Goal: Complete application form: Complete application form

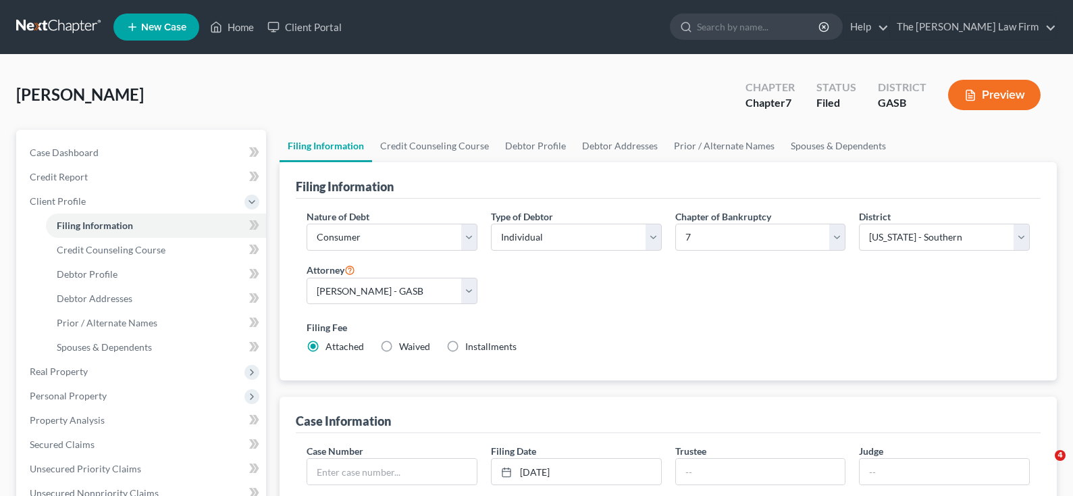
select select "1"
select select "0"
select select "20"
select select "0"
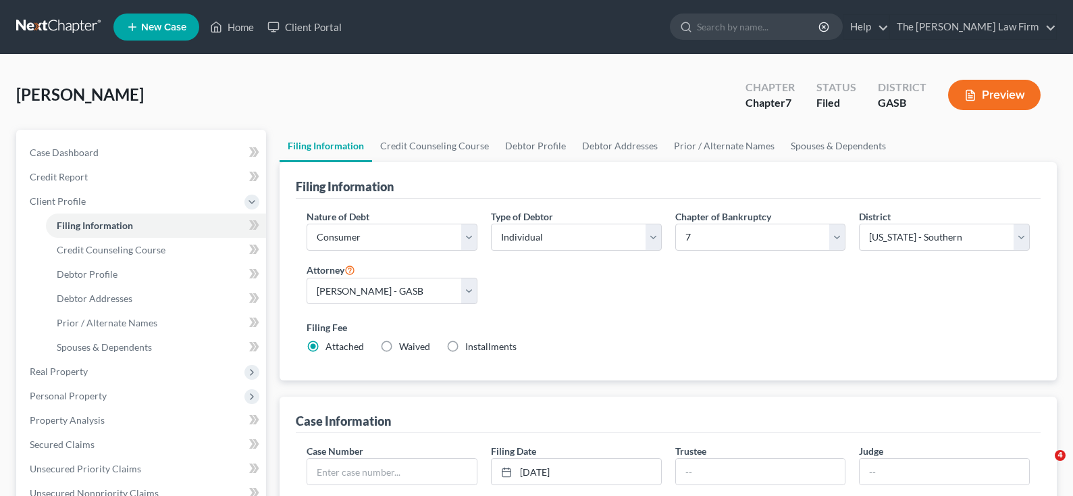
select select "10"
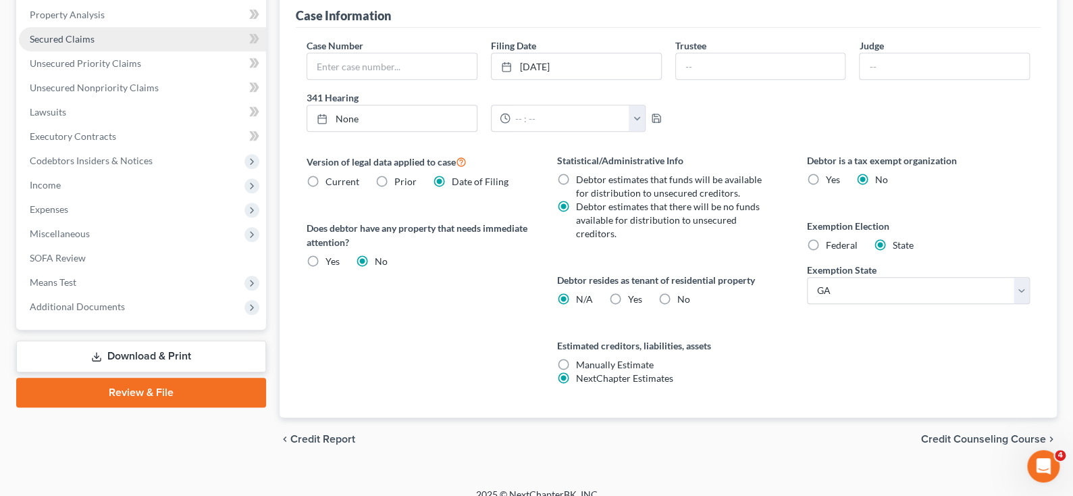
click at [55, 34] on span "Secured Claims" at bounding box center [62, 38] width 65 height 11
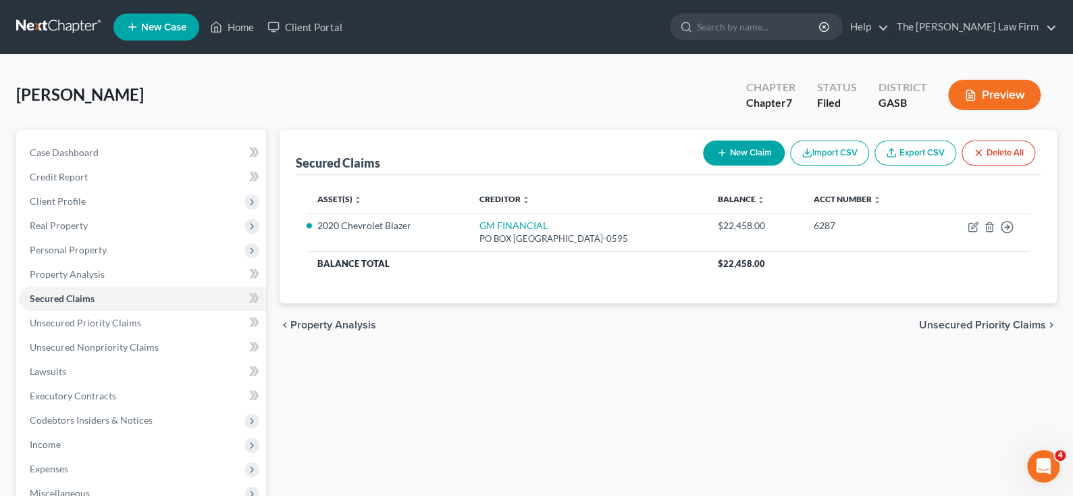
click at [754, 150] on button "New Claim" at bounding box center [744, 152] width 82 height 25
select select "0"
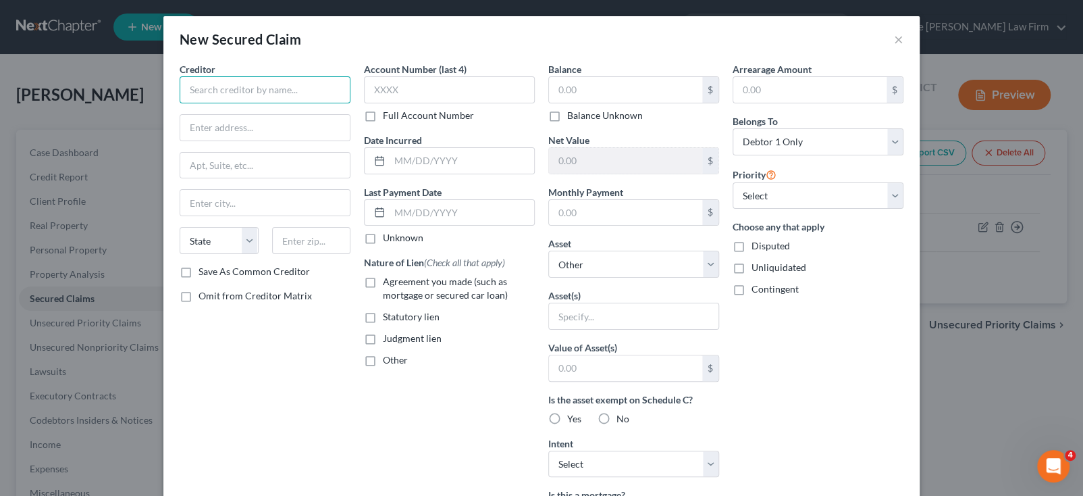
click at [276, 88] on input "text" at bounding box center [265, 89] width 171 height 27
type input "b"
type input "Bridgecrest"
click at [207, 126] on input "text" at bounding box center [265, 128] width 170 height 26
paste input "P.O. [GEOGRAPHIC_DATA]"
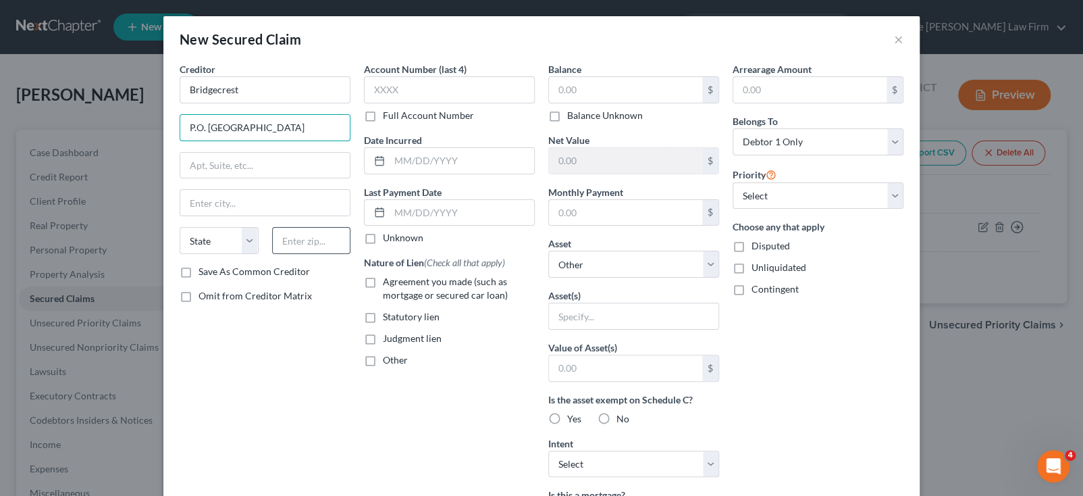
type input "P.O. [GEOGRAPHIC_DATA]"
click at [308, 240] on input "text" at bounding box center [311, 240] width 79 height 27
type input "85072"
click at [240, 243] on select "State [US_STATE] AK AR AZ CA CO CT DE DC [GEOGRAPHIC_DATA] [GEOGRAPHIC_DATA] GU…" at bounding box center [219, 240] width 79 height 27
type input "Phoenix"
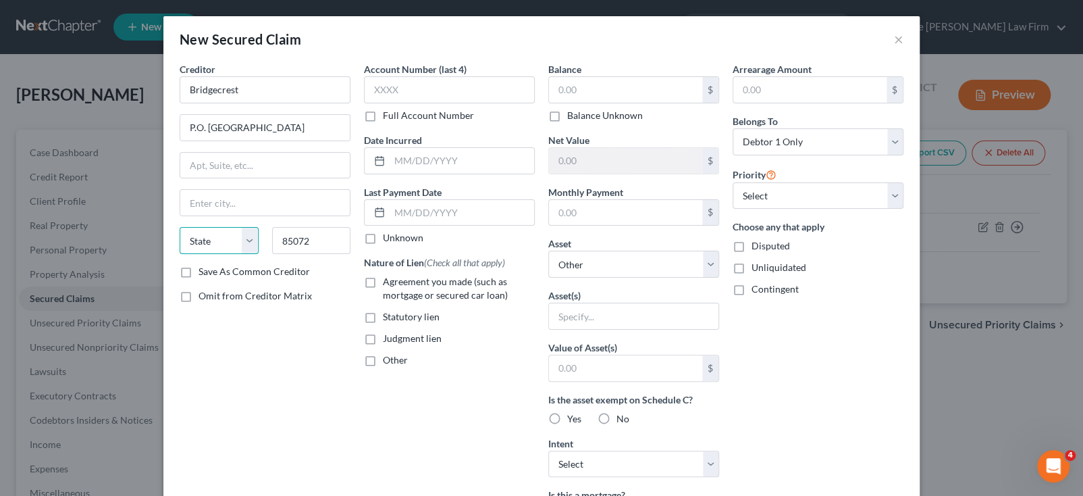
select select "3"
click at [180, 227] on select "State [US_STATE] AK AR AZ CA CO CT DE DC [GEOGRAPHIC_DATA] [GEOGRAPHIC_DATA] GU…" at bounding box center [219, 240] width 79 height 27
drag, startPoint x: 247, startPoint y: 128, endPoint x: 331, endPoint y: 130, distance: 84.4
click at [341, 129] on input "P.O. [GEOGRAPHIC_DATA]" at bounding box center [265, 128] width 170 height 26
type input "P.O. Box 53087"
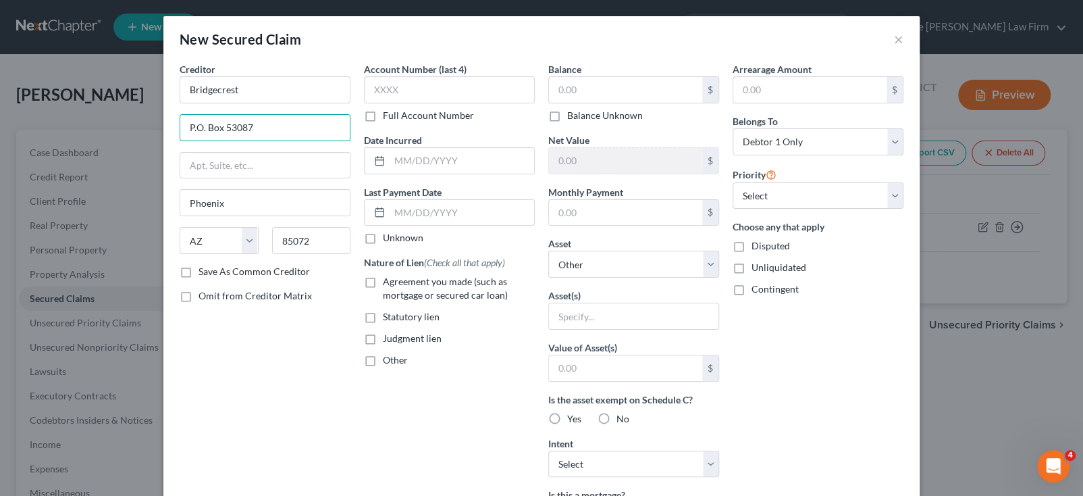
click at [297, 344] on div "Creditor * Bridgecrest P.O. [GEOGRAPHIC_DATA] [US_STATE] AK AR AZ CA CO CT DE D…" at bounding box center [265, 363] width 184 height 602
click at [576, 91] on input "text" at bounding box center [625, 90] width 153 height 26
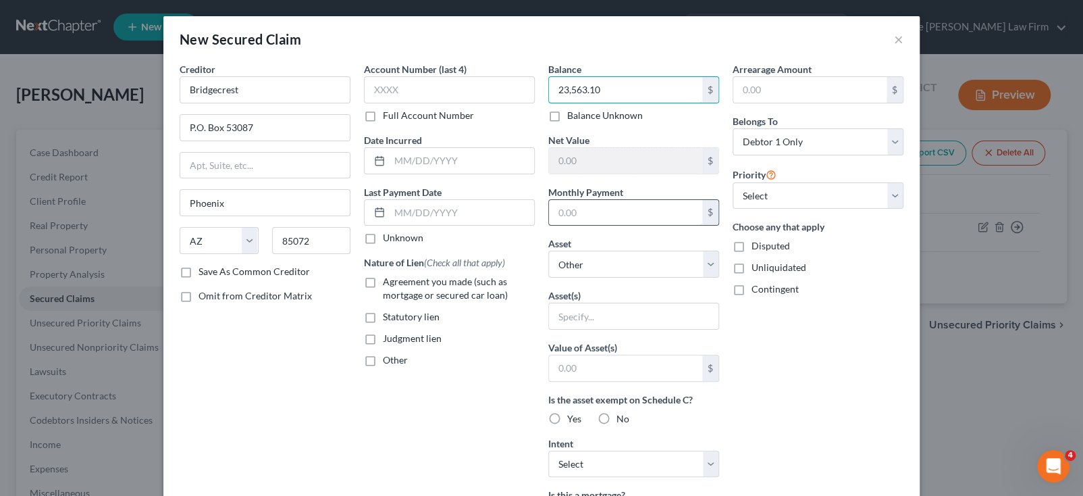
type input "23,563.10"
click at [598, 211] on input "text" at bounding box center [625, 213] width 153 height 26
type input "611.00"
click at [634, 259] on select "Select Other Multiple Assets 2020 Chevrolet Blazer - $20000.0 Chase (Savings Ac…" at bounding box center [633, 264] width 171 height 27
click at [784, 342] on div "Arrearage Amount $ Belongs To * Select Debtor 1 Only Debtor 2 Only Debtor 1 And…" at bounding box center [818, 363] width 184 height 602
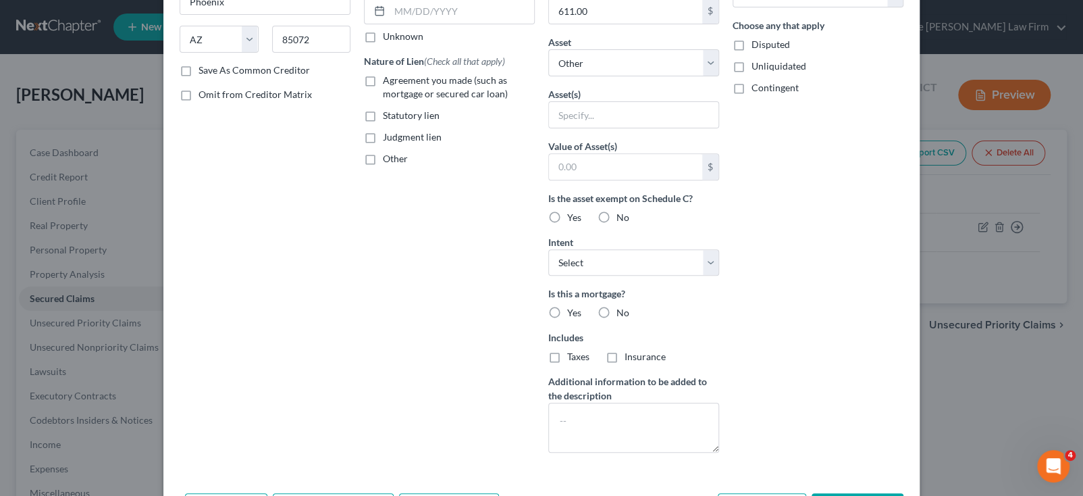
scroll to position [202, 0]
click at [706, 258] on select "Select Surrender Redeem Reaffirm Avoid Other" at bounding box center [633, 262] width 171 height 27
select select "2"
click at [548, 249] on select "Select Surrender Redeem Reaffirm Avoid Other" at bounding box center [633, 262] width 171 height 27
click at [753, 351] on div "Arrearage Amount $ Belongs To * Select Debtor 1 Only Debtor 2 Only Debtor 1 And…" at bounding box center [818, 161] width 184 height 602
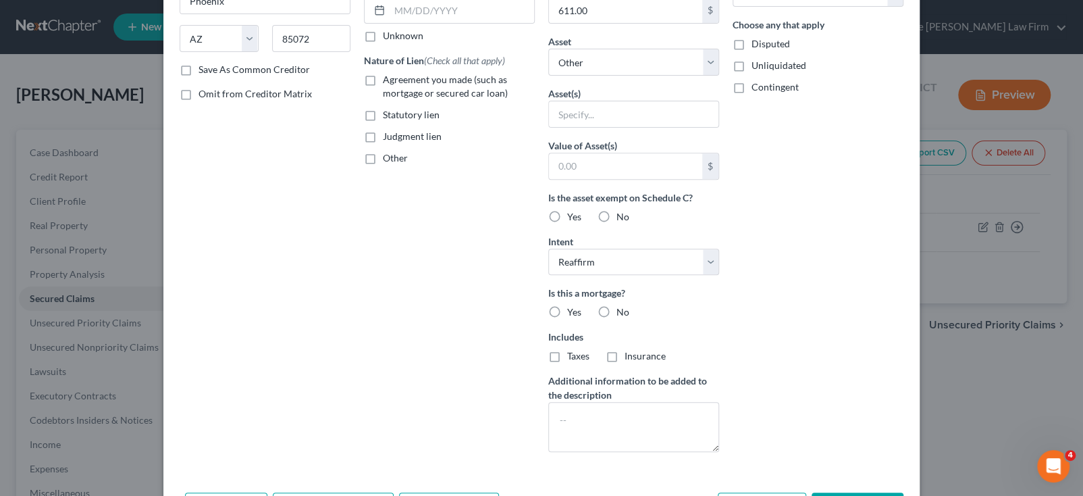
click at [617, 307] on label "No" at bounding box center [623, 312] width 13 height 14
click at [622, 307] on input "No" at bounding box center [626, 309] width 9 height 9
radio input "true"
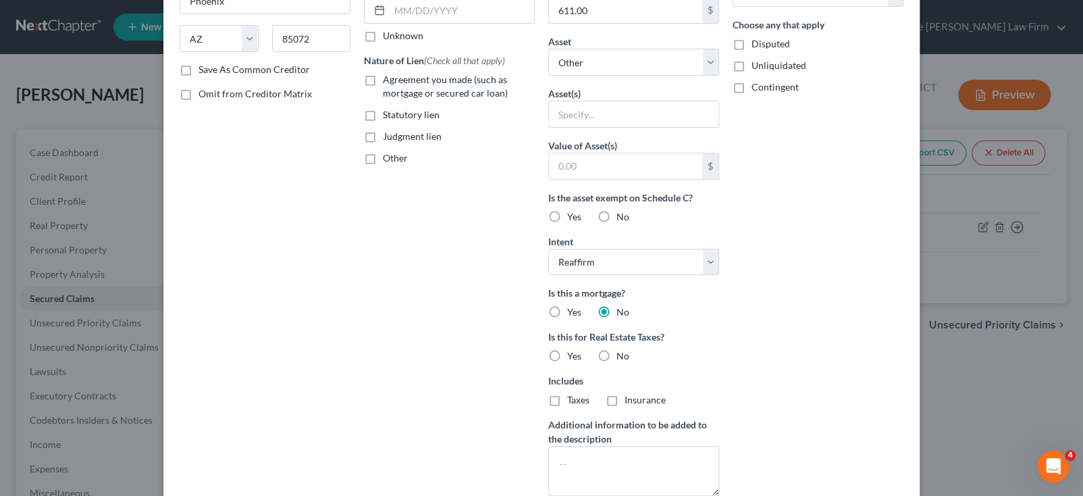
click at [617, 352] on label "No" at bounding box center [623, 356] width 13 height 14
click at [622, 352] on input "No" at bounding box center [626, 353] width 9 height 9
radio input "true"
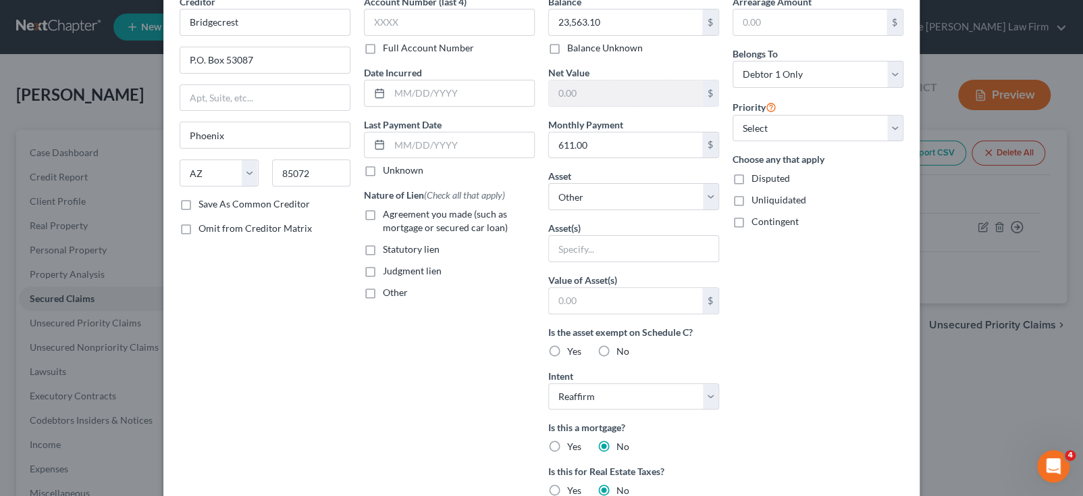
scroll to position [0, 0]
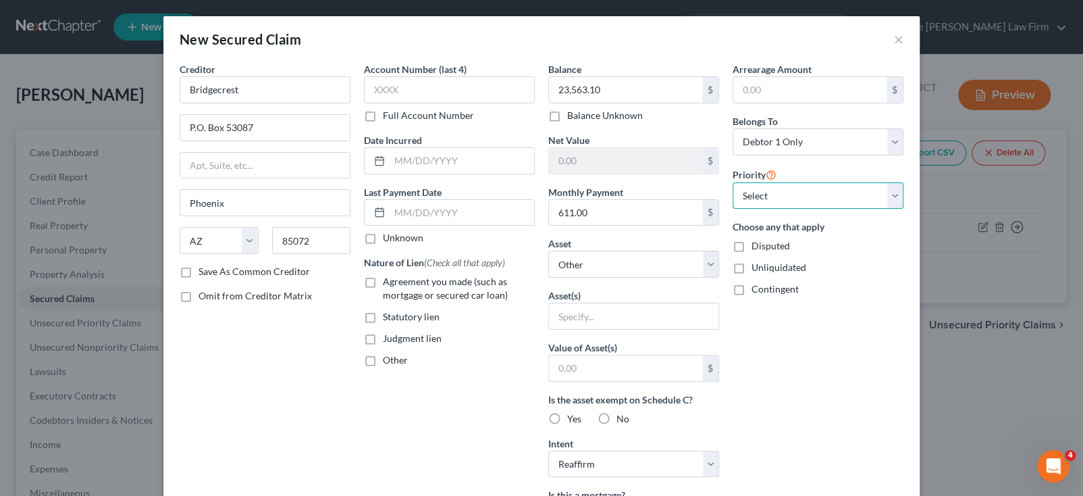
click at [891, 199] on select "Select 1st 2nd 3rd 4th 5th 6th 7th 8th 9th 10th 11th 12th 13th 14th 15th 16th 1…" at bounding box center [818, 195] width 171 height 27
select select "0"
click at [733, 182] on select "Select 1st 2nd 3rd 4th 5th 6th 7th 8th 9th 10th 11th 12th 13th 14th 15th 16th 1…" at bounding box center [818, 195] width 171 height 27
click at [383, 283] on label "Agreement you made (such as mortgage or secured car loan)" at bounding box center [459, 288] width 152 height 27
click at [388, 283] on input "Agreement you made (such as mortgage or secured car loan)" at bounding box center [392, 279] width 9 height 9
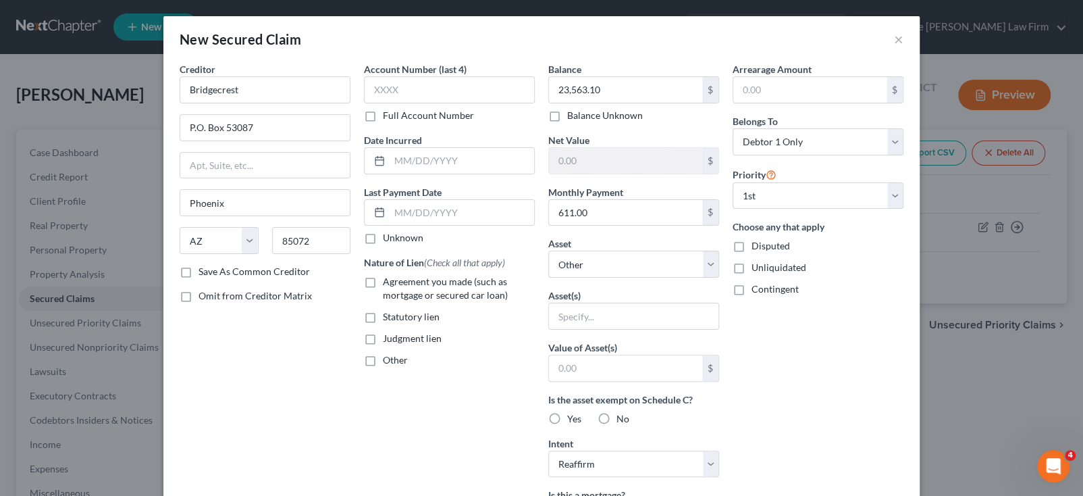
checkbox input "true"
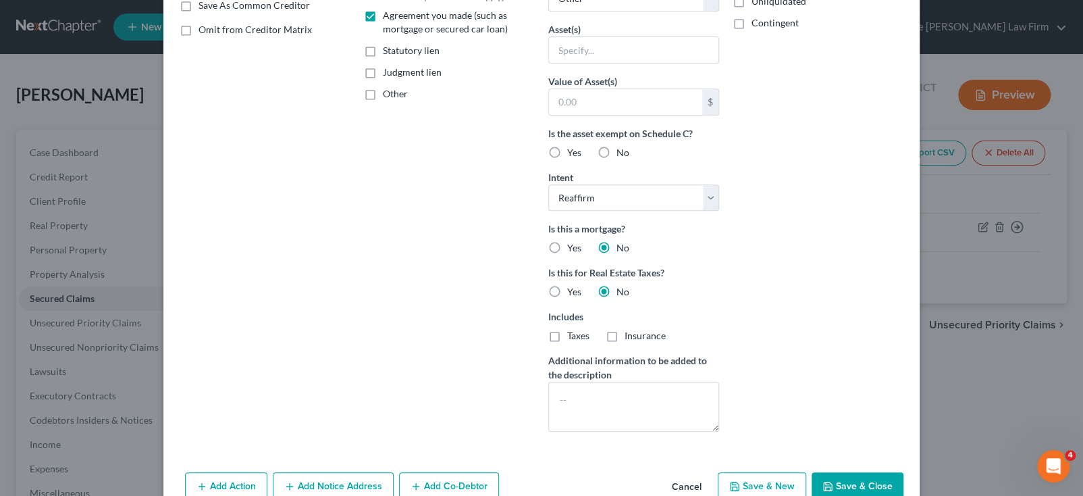
scroll to position [296, 0]
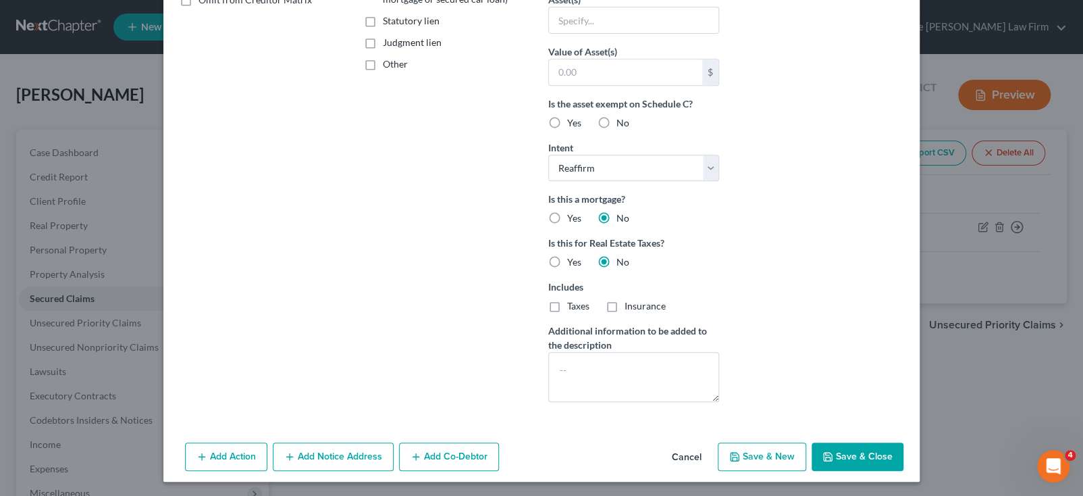
click at [826, 452] on icon "button" at bounding box center [828, 456] width 11 height 11
select select
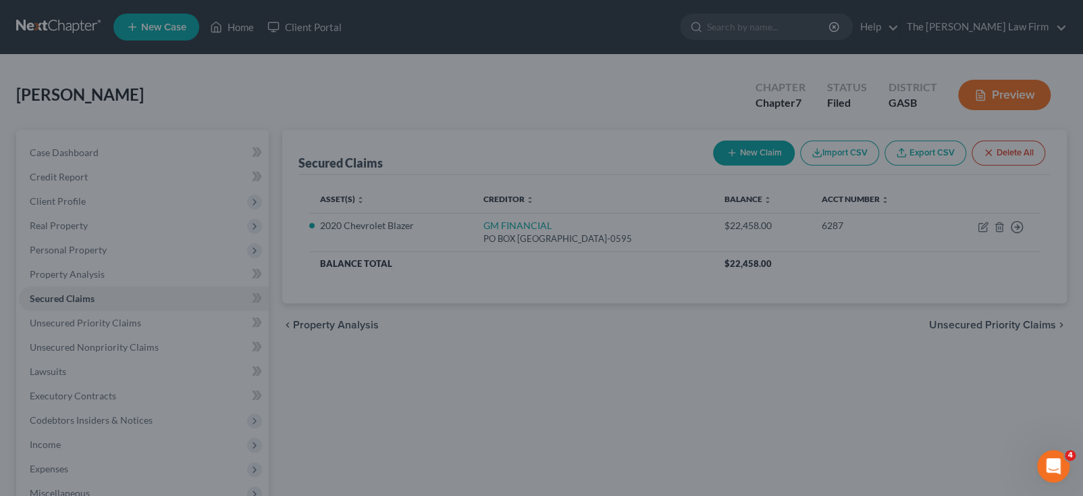
scroll to position [149, 0]
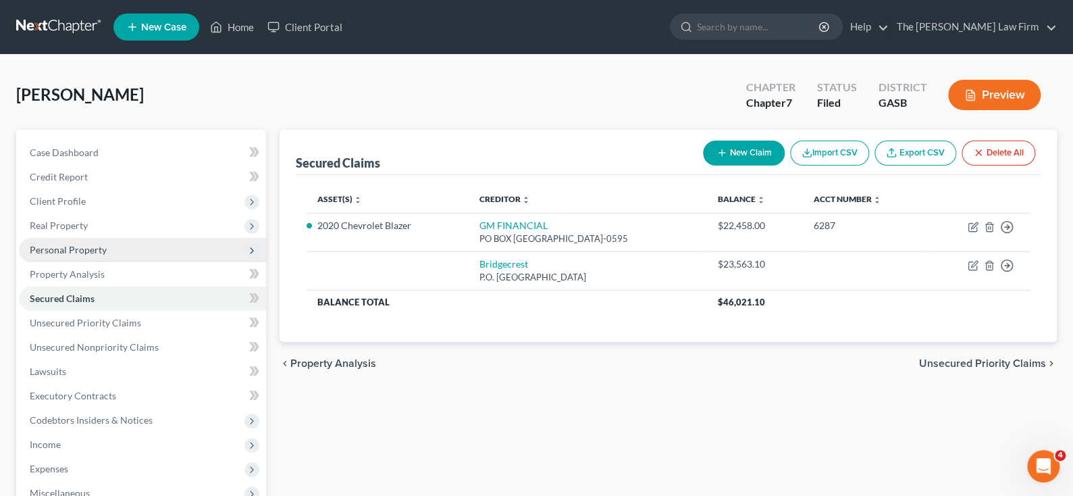
click at [77, 253] on span "Personal Property" at bounding box center [68, 249] width 77 height 11
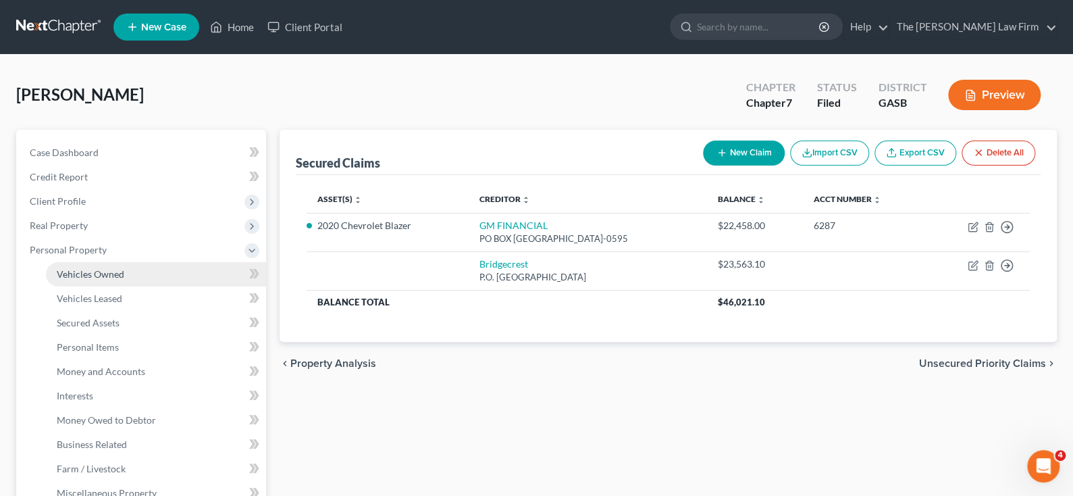
click at [84, 279] on link "Vehicles Owned" at bounding box center [156, 274] width 220 height 24
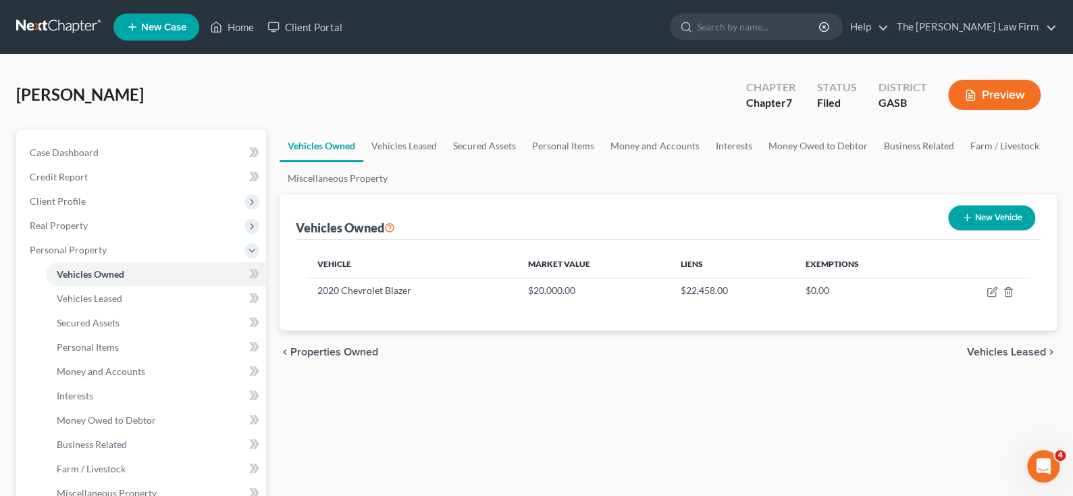
click at [984, 211] on button "New Vehicle" at bounding box center [991, 217] width 87 height 25
select select "0"
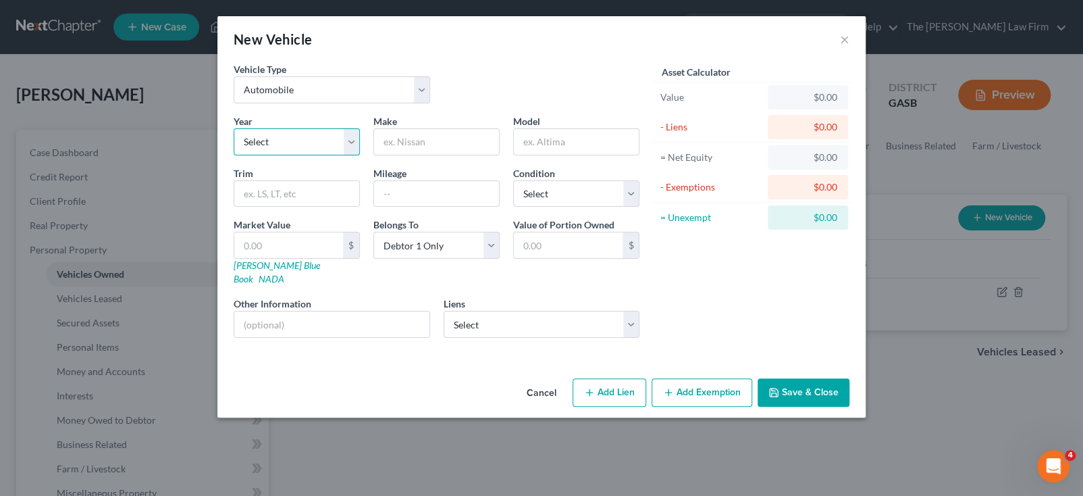
click at [279, 142] on select "Select 2026 2025 2024 2023 2022 2021 2020 2019 2018 2017 2016 2015 2014 2013 20…" at bounding box center [297, 141] width 126 height 27
select select "3"
click at [234, 128] on select "Select 2026 2025 2024 2023 2022 2021 2020 2019 2018 2017 2016 2015 2014 2013 20…" at bounding box center [297, 141] width 126 height 27
click at [404, 140] on input "text" at bounding box center [436, 142] width 125 height 26
type input "Nissan"
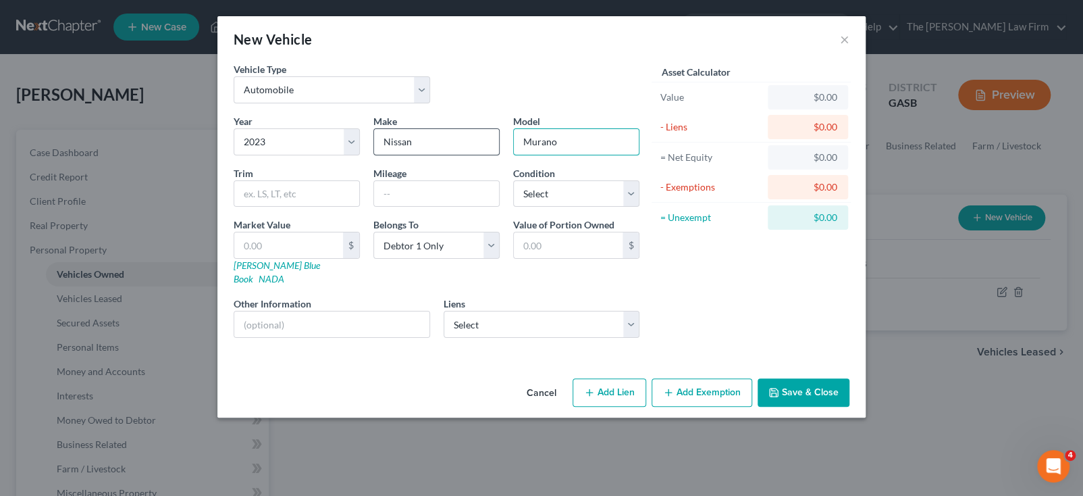
type input "Murano"
click at [626, 194] on select "Select Excellent Very Good Good Fair Poor" at bounding box center [576, 193] width 126 height 27
select select "1"
click at [513, 180] on select "Select Excellent Very Good Good Fair Poor" at bounding box center [576, 193] width 126 height 27
click at [280, 242] on input "text" at bounding box center [288, 245] width 109 height 26
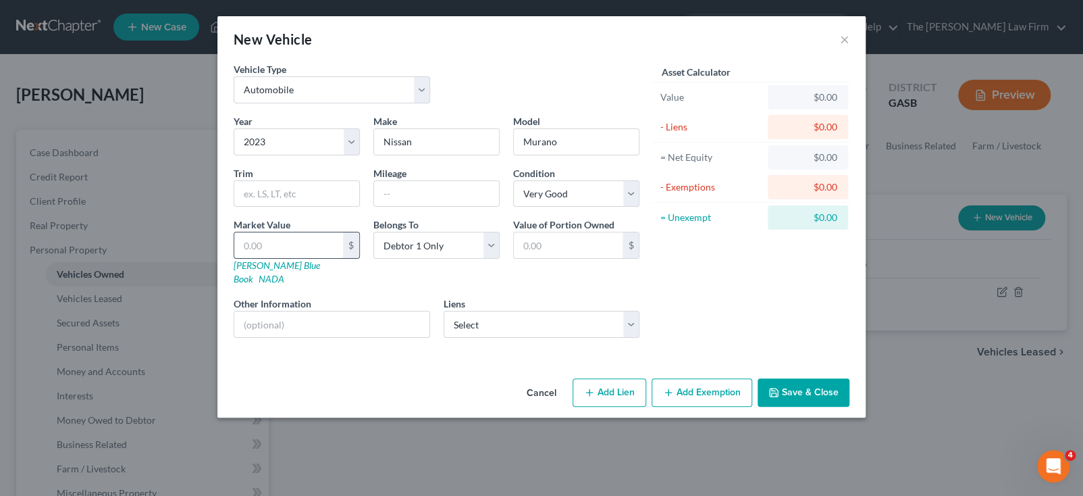
type input "2"
type input "2.00"
type input "20"
type input "20.00"
type input "200"
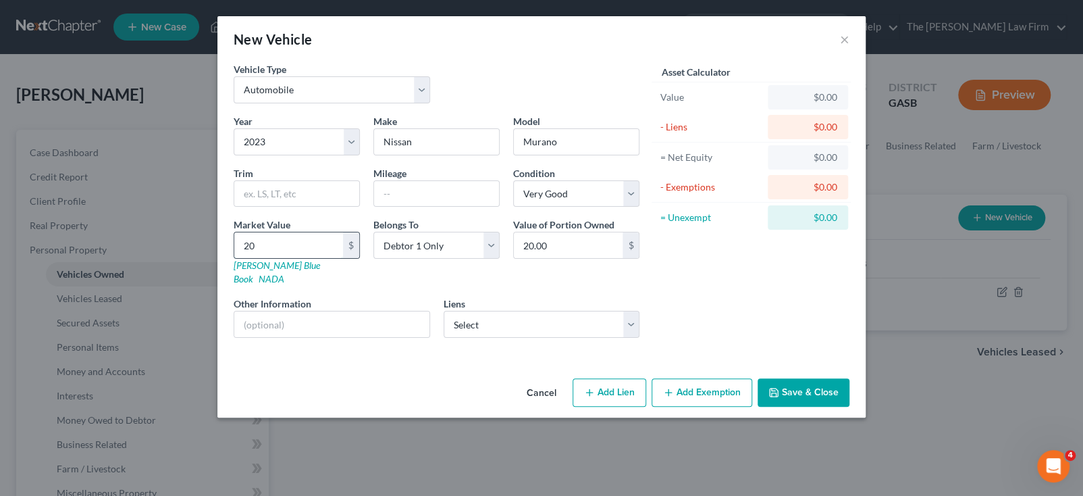
type input "200.00"
type input "2000"
type input "2,000.00"
type input "2,0000"
type input "20,000.00"
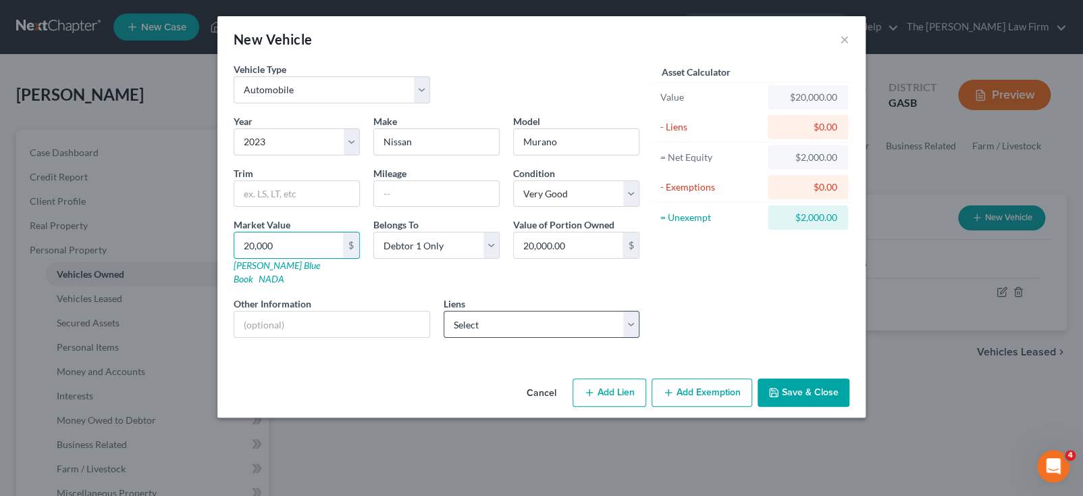
type input "20,000"
click at [519, 314] on select "Select Bridgecrest - $23,563.10" at bounding box center [542, 324] width 197 height 27
select select "3"
select select "0"
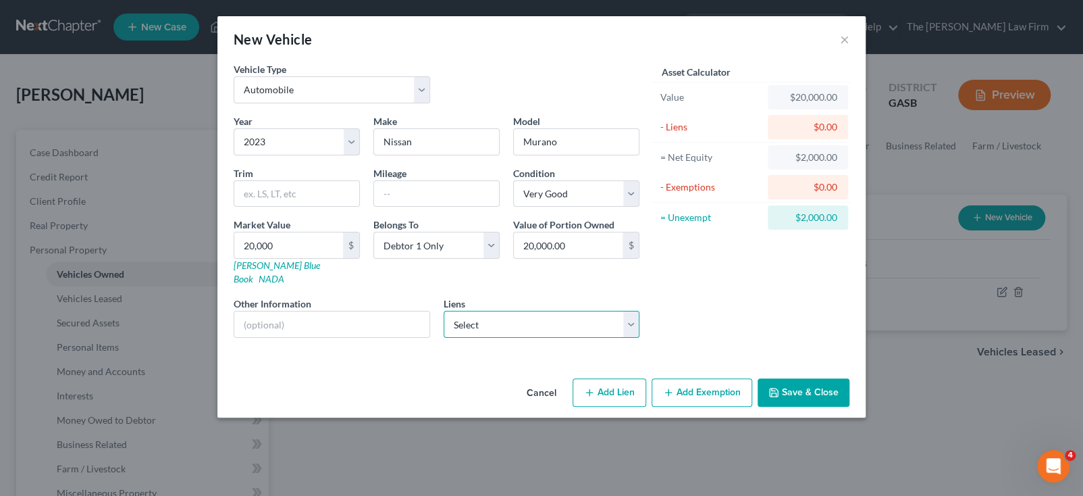
select select "2"
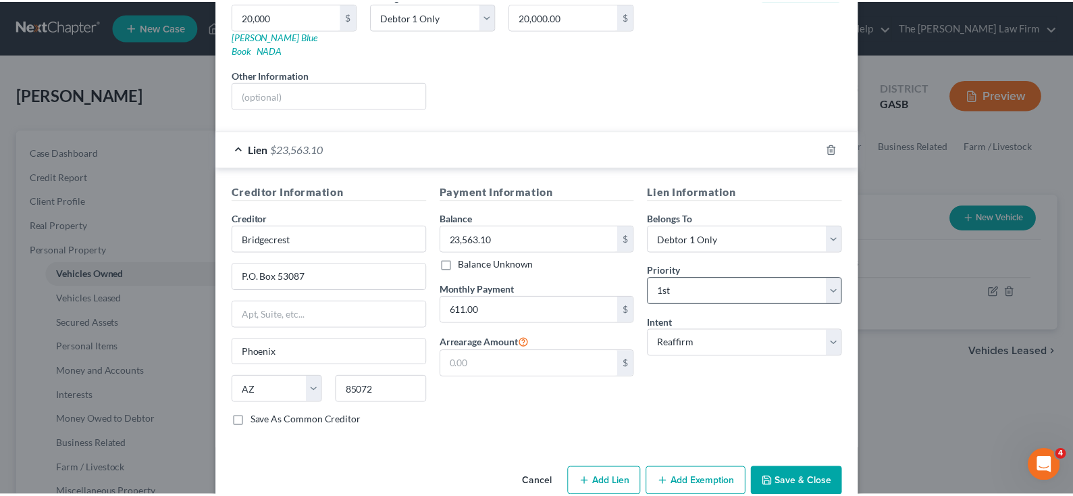
scroll to position [240, 0]
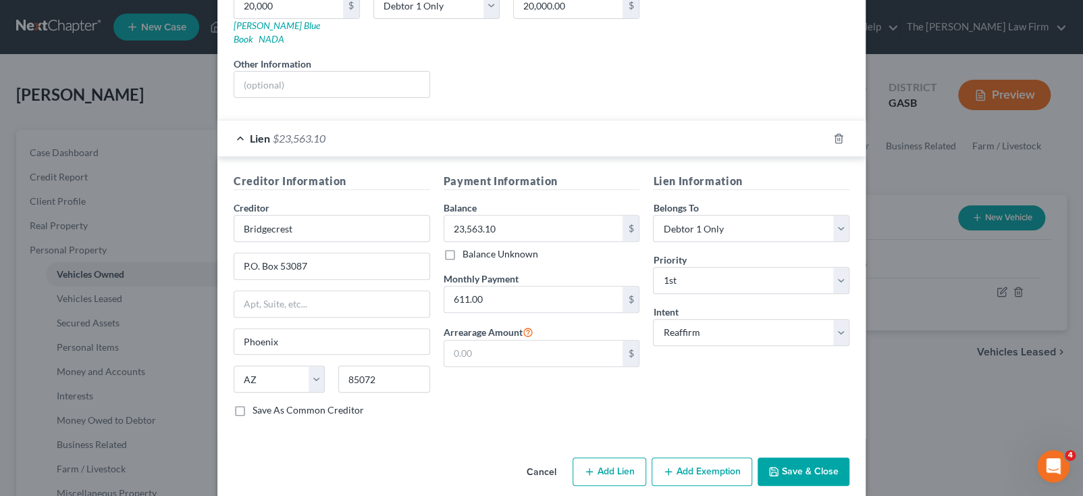
click at [791, 457] on button "Save & Close" at bounding box center [804, 471] width 92 height 28
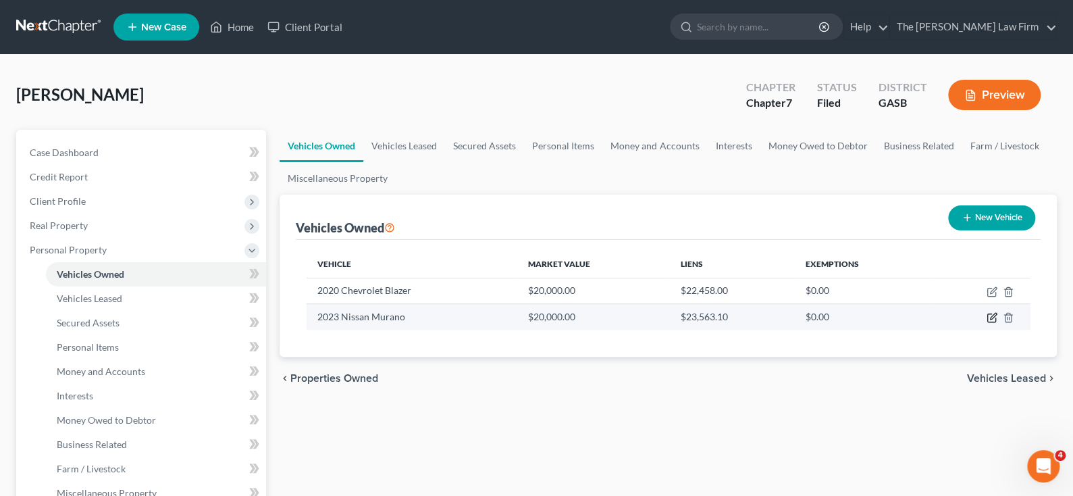
click at [991, 318] on icon "button" at bounding box center [993, 316] width 6 height 6
select select "0"
select select "3"
select select "1"
select select "0"
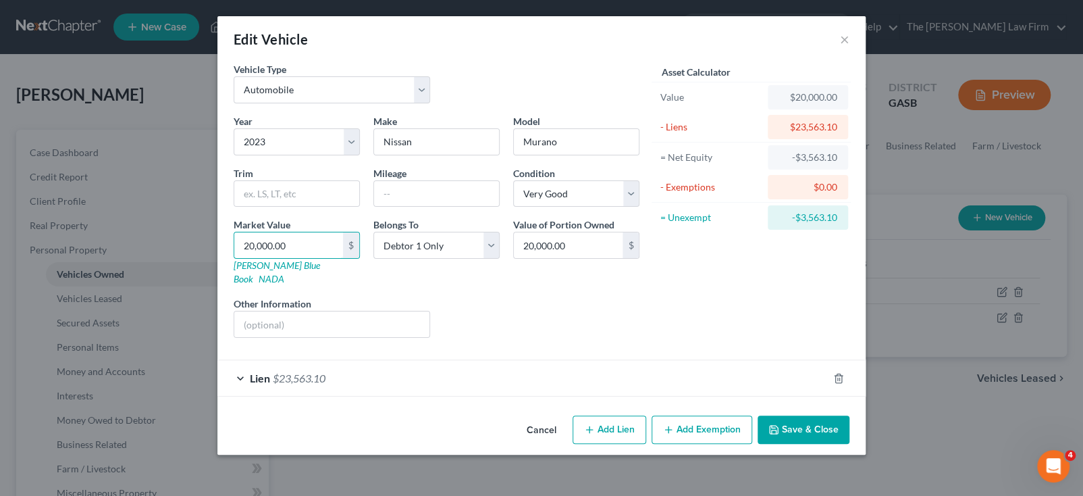
drag, startPoint x: 250, startPoint y: 244, endPoint x: 263, endPoint y: 276, distance: 34.2
click at [250, 244] on input "20,000.00" at bounding box center [288, 245] width 109 height 26
click at [276, 241] on input "20,000.00" at bounding box center [288, 245] width 109 height 26
drag, startPoint x: 249, startPoint y: 242, endPoint x: 253, endPoint y: 296, distance: 54.2
click at [249, 242] on input "20,000.00" at bounding box center [288, 245] width 109 height 26
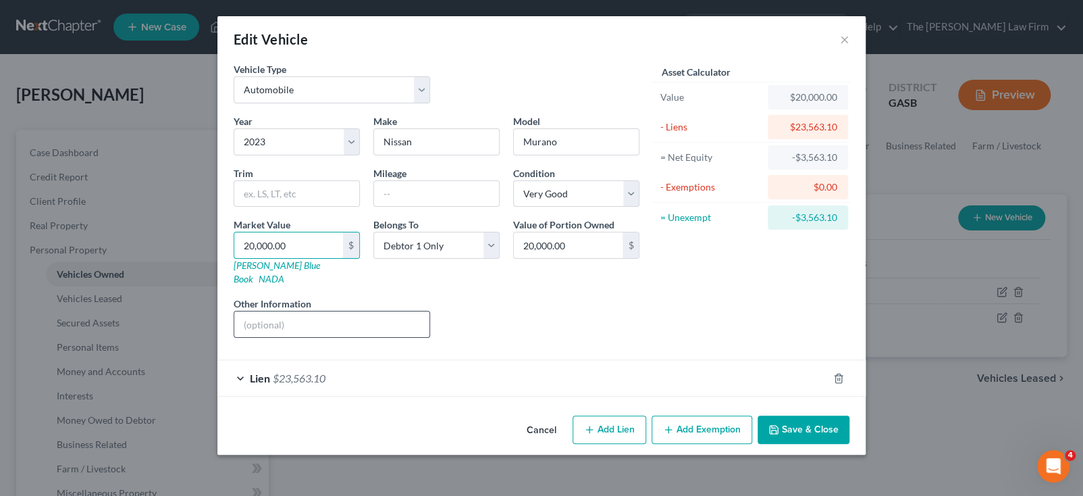
type input "2,000.00"
type input "23,000.00"
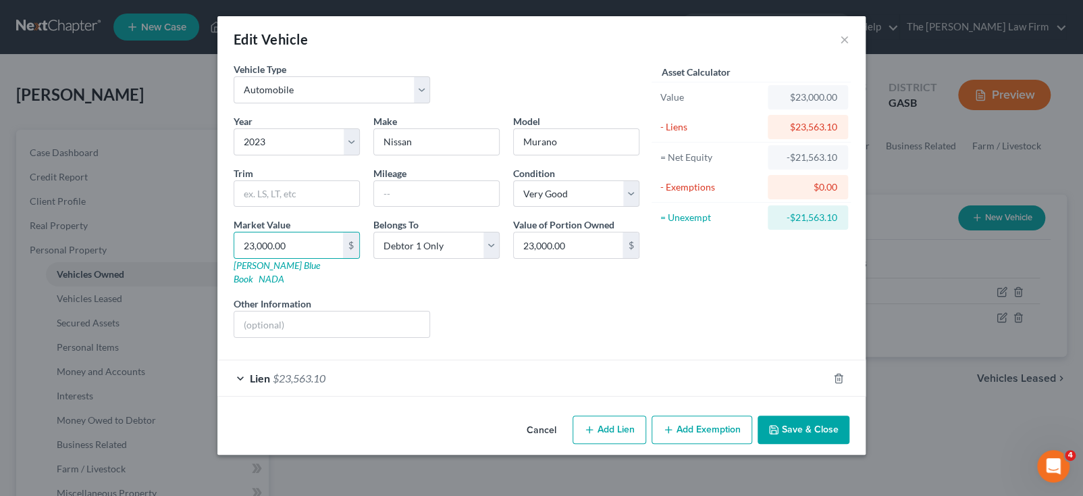
click at [536, 297] on div "Liens Select" at bounding box center [542, 317] width 210 height 41
click at [795, 419] on button "Save & Close" at bounding box center [804, 429] width 92 height 28
